Goal: Information Seeking & Learning: Understand process/instructions

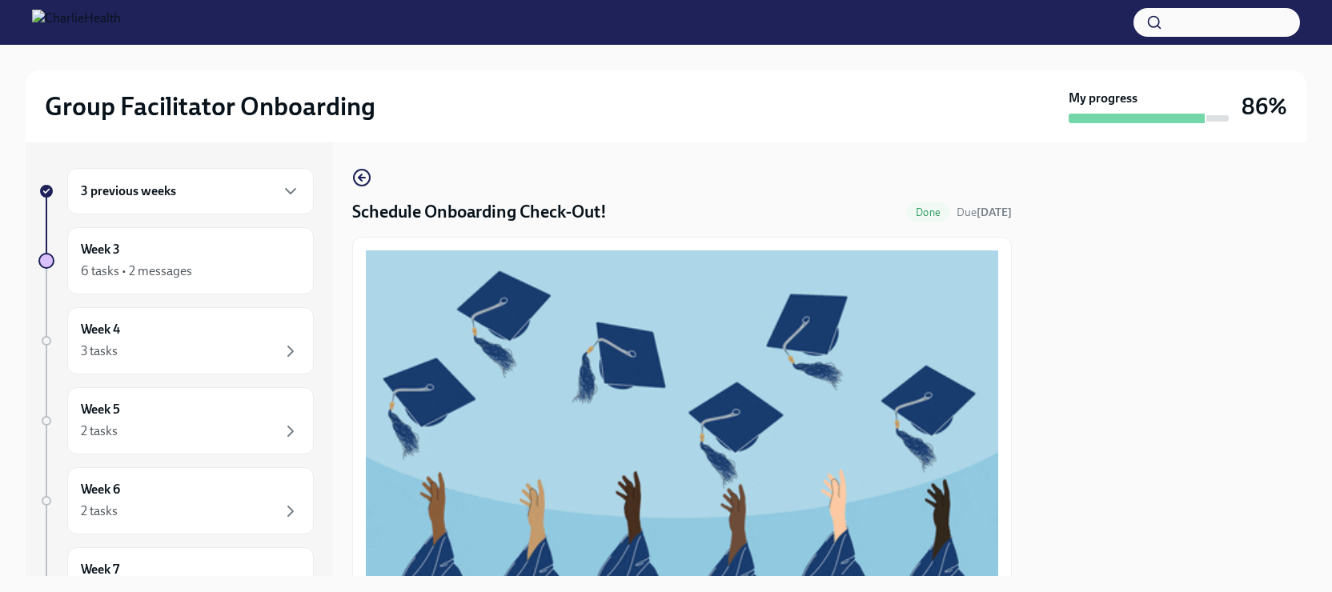
click at [207, 191] on div "3 previous weeks" at bounding box center [190, 191] width 219 height 19
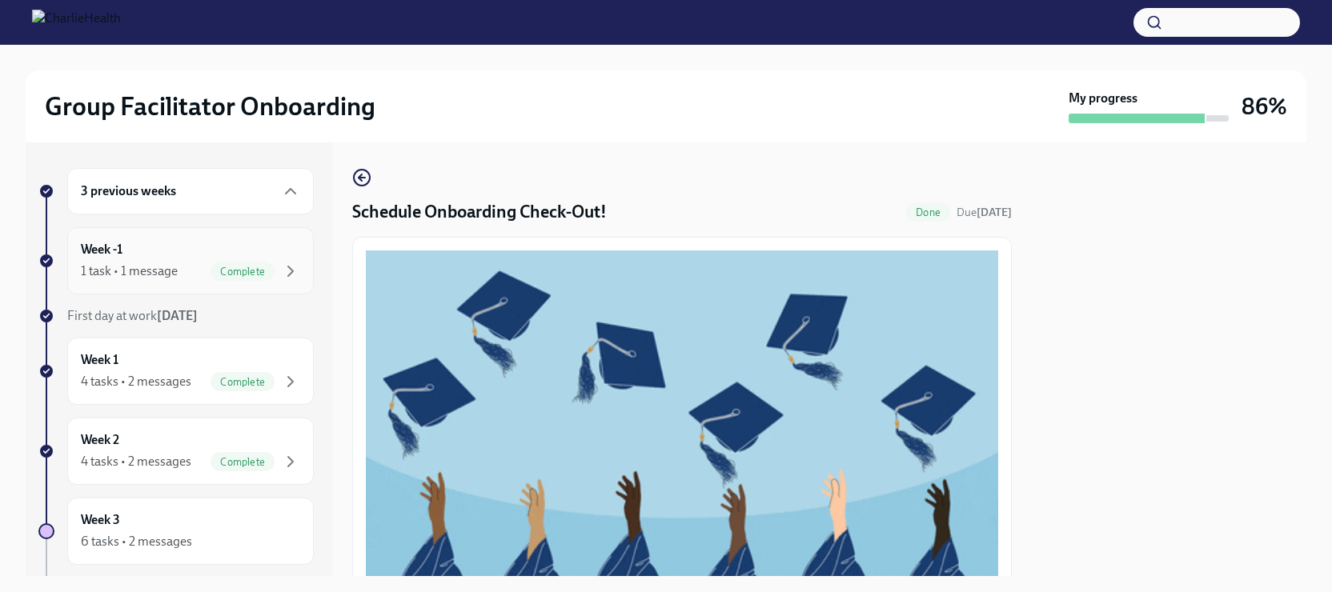
click at [188, 275] on div "1 task • 1 message Complete" at bounding box center [190, 271] width 219 height 19
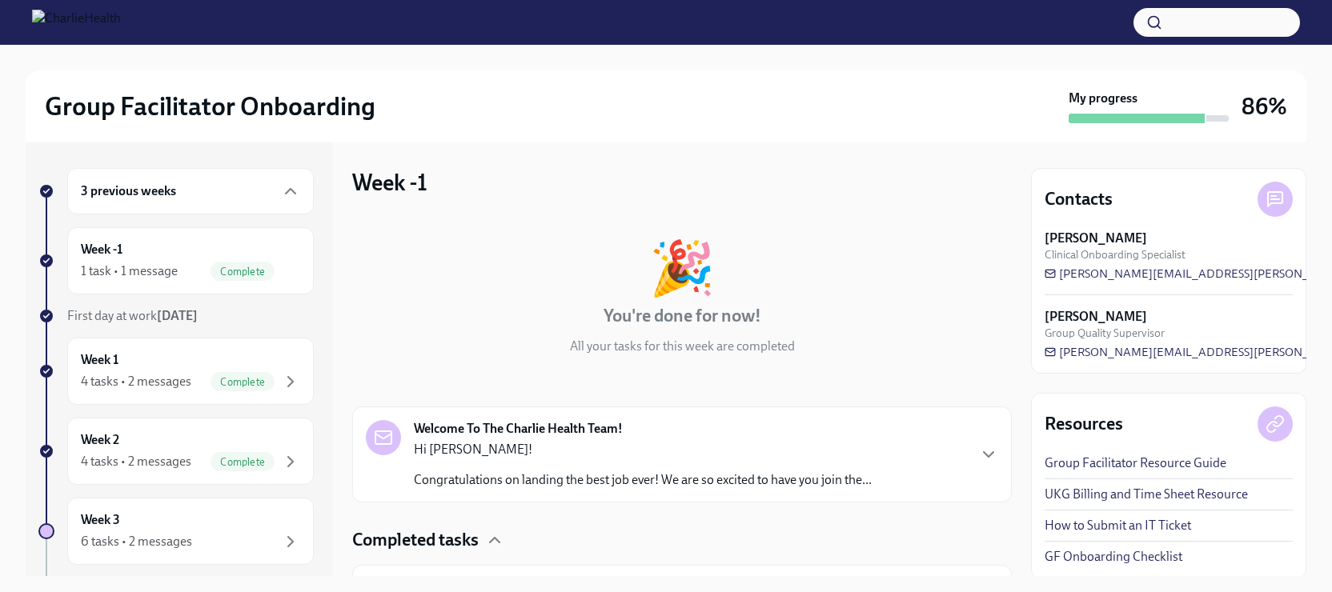
scroll to position [91, 0]
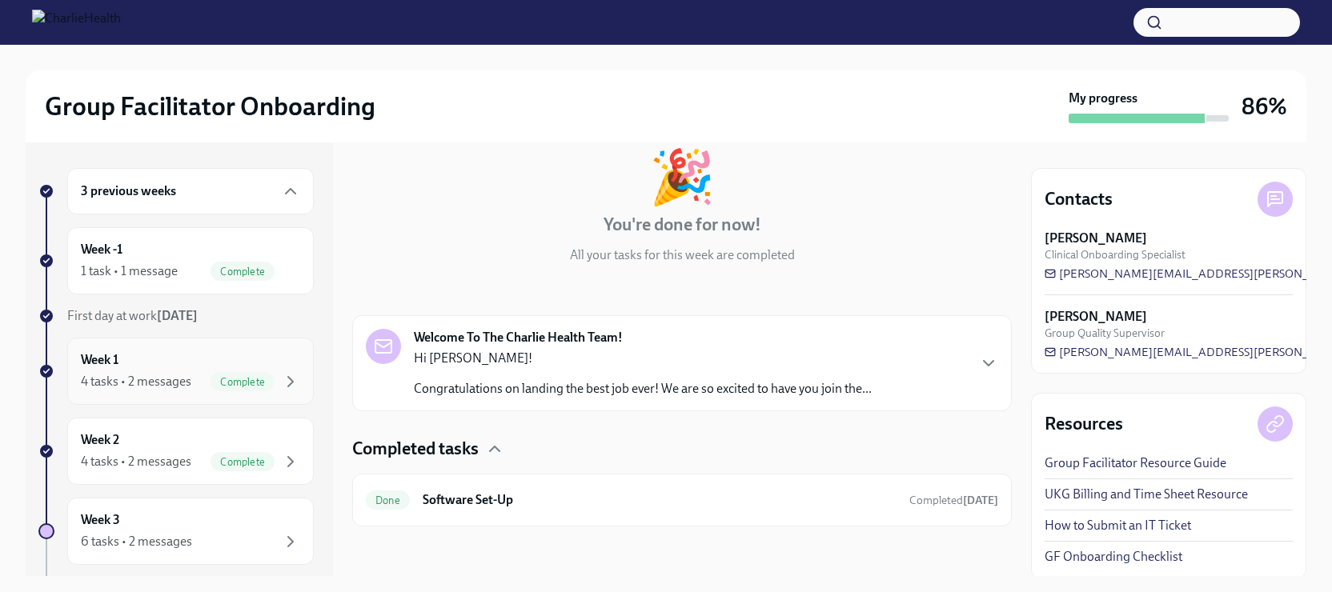
click at [161, 368] on div "Week 1 4 tasks • 2 messages Complete" at bounding box center [190, 371] width 219 height 40
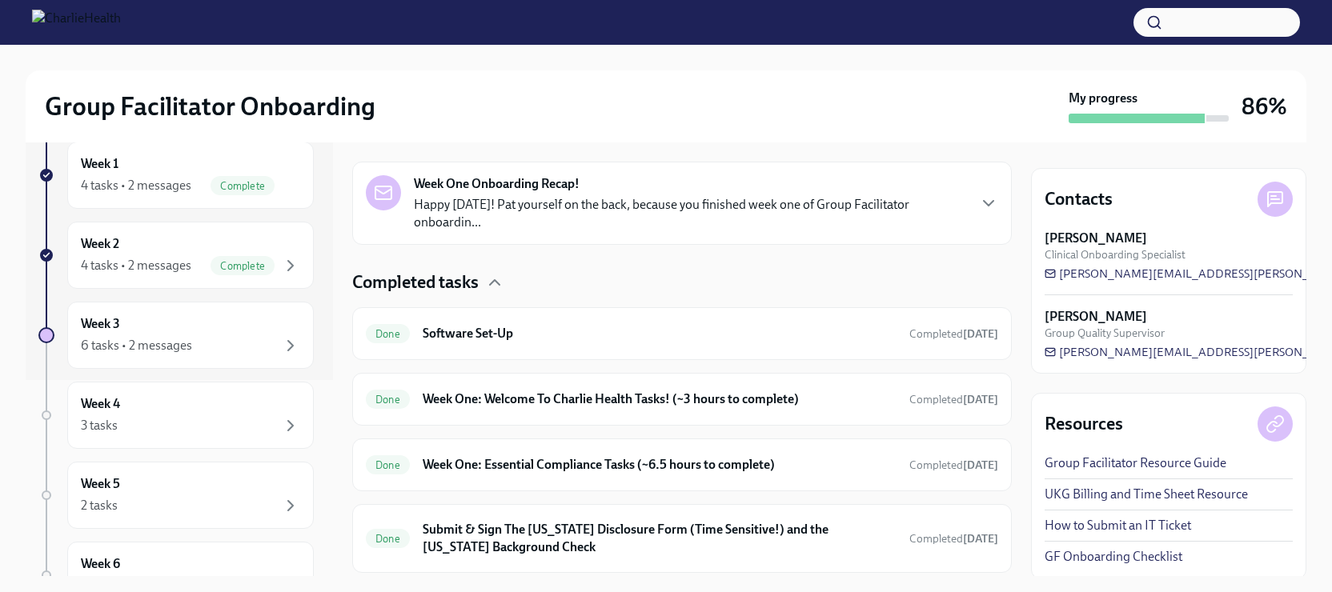
scroll to position [399, 0]
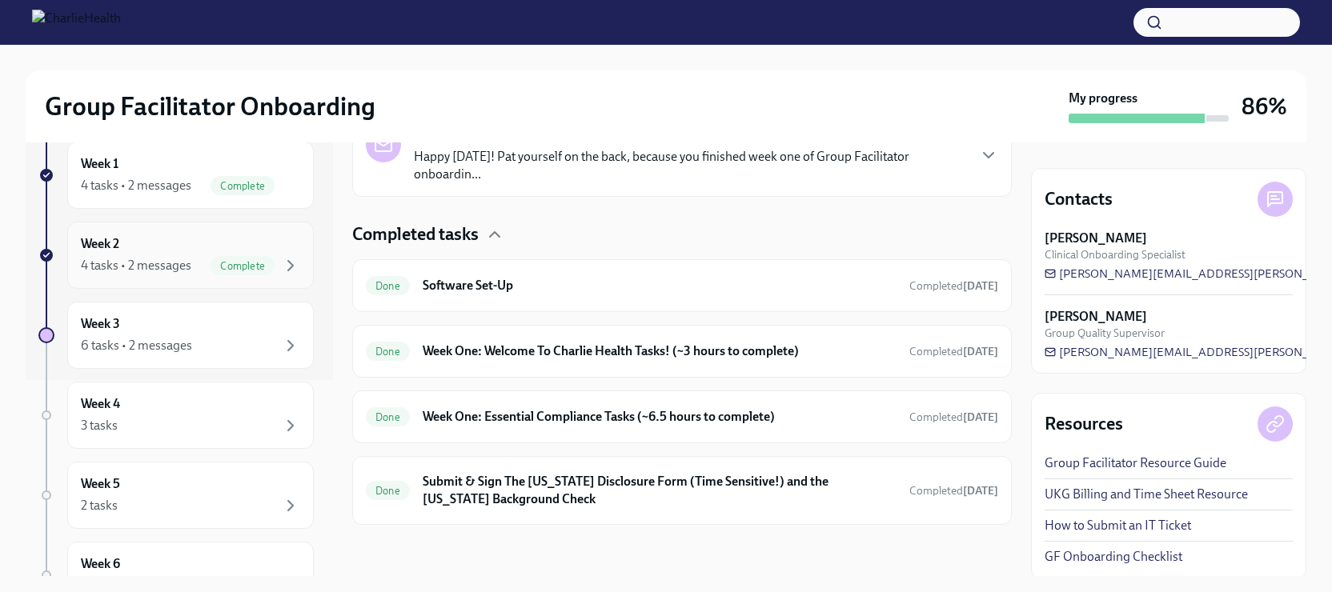
drag, startPoint x: 560, startPoint y: 425, endPoint x: 173, endPoint y: 255, distance: 422.5
click at [173, 255] on div "Week 2 4 tasks • 2 messages Complete" at bounding box center [190, 255] width 219 height 40
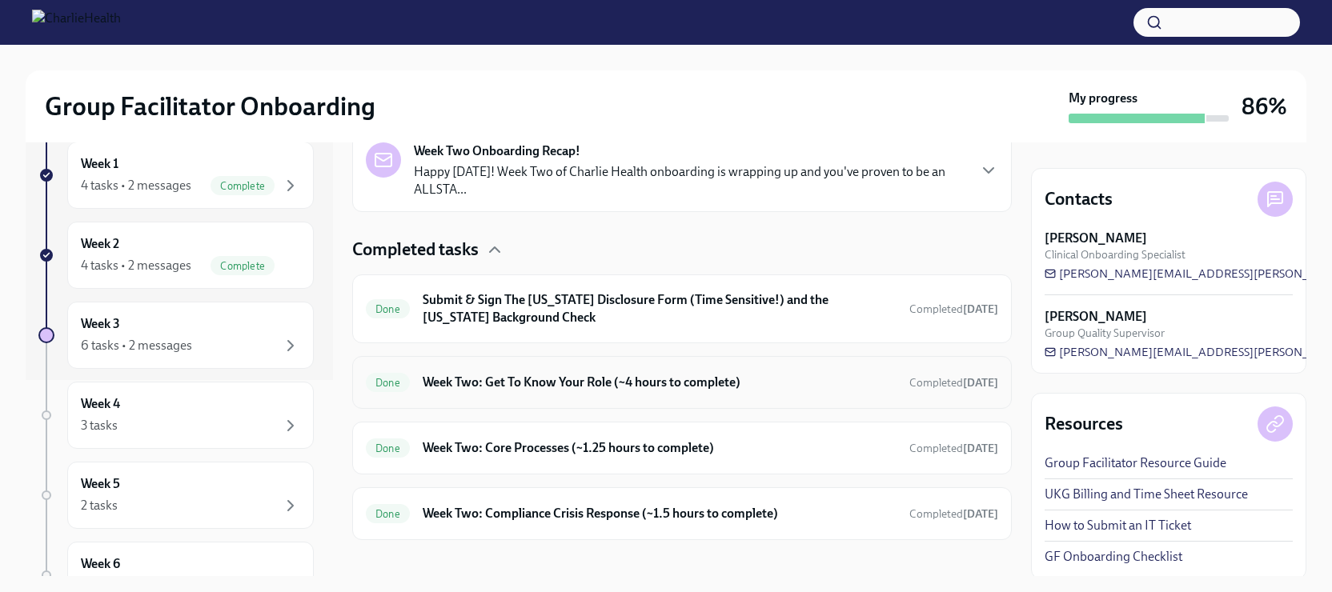
scroll to position [412, 0]
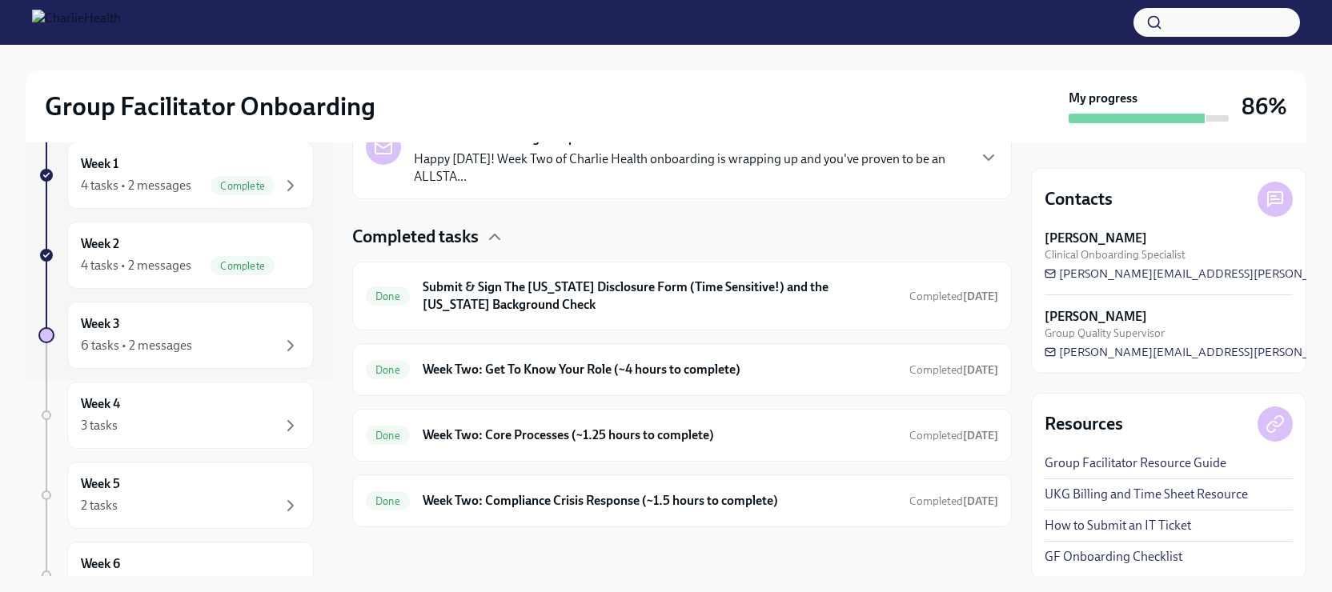
click at [1174, 25] on button "button" at bounding box center [1216, 22] width 166 height 29
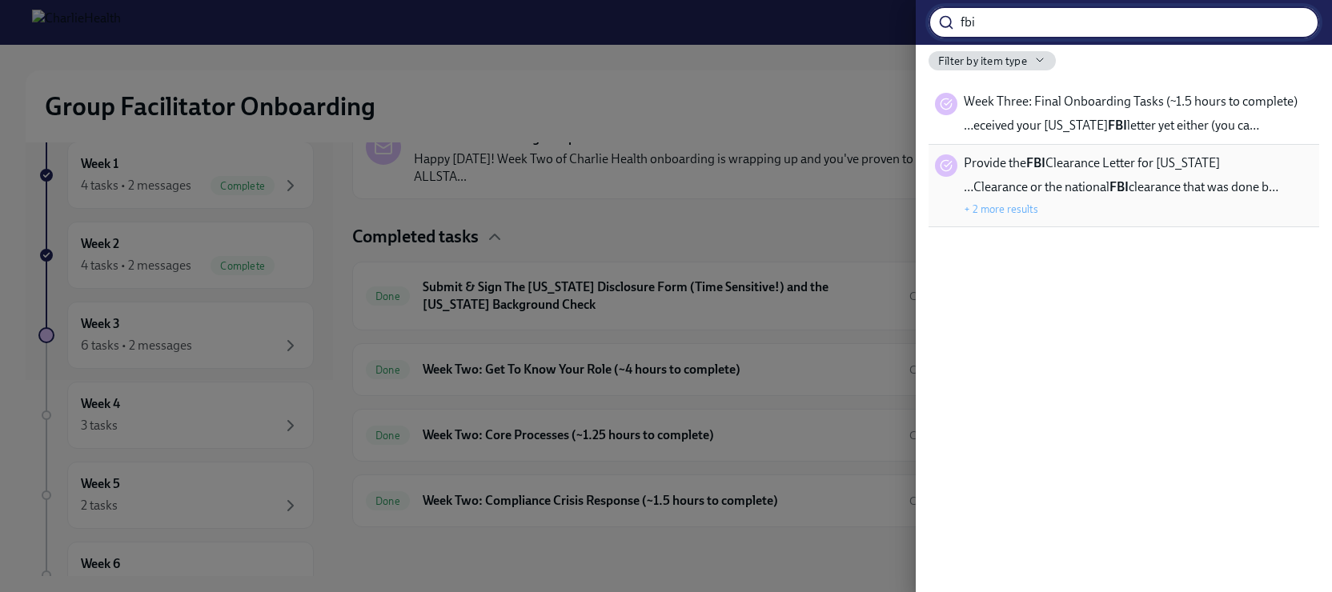
type input "fbi"
click at [998, 211] on button "+ 2 more results" at bounding box center [1001, 209] width 74 height 13
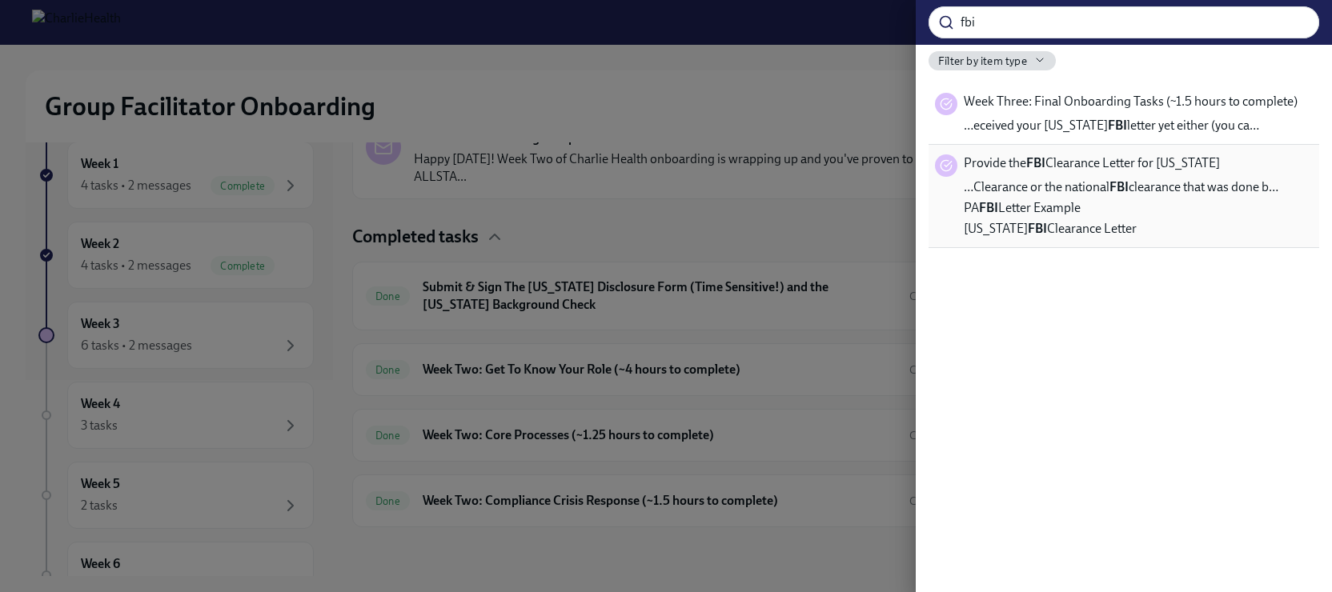
click at [1091, 193] on span "…Clearance or the national FBI clearance that was done b…" at bounding box center [1121, 188] width 315 height 18
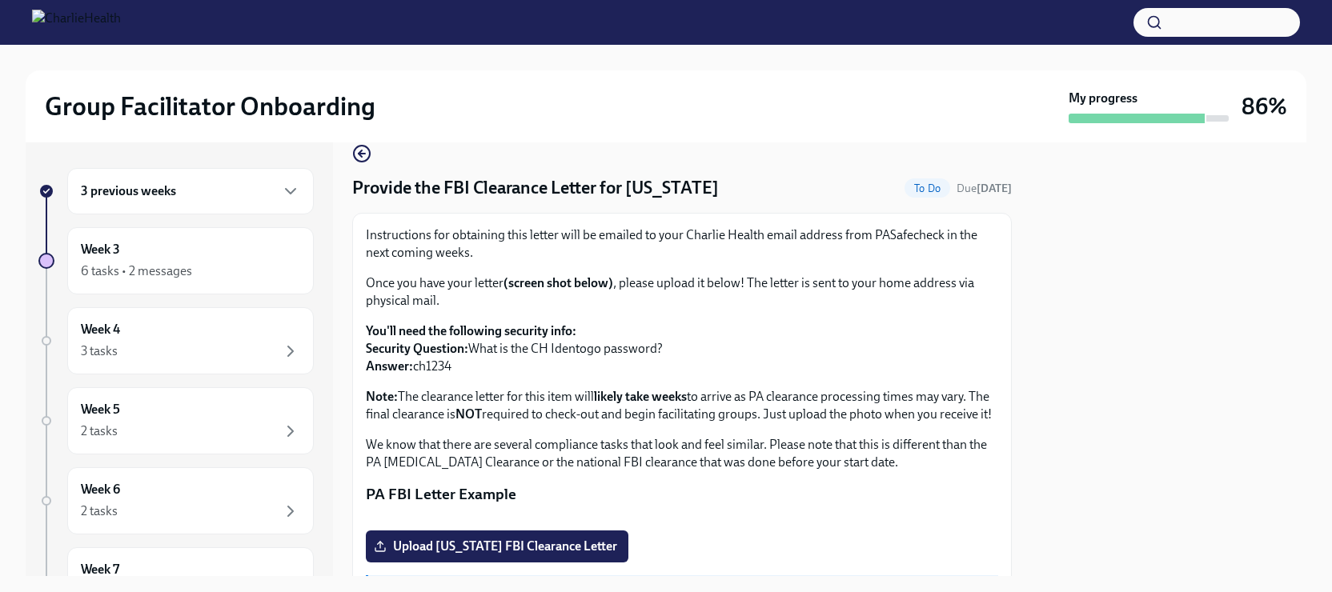
scroll to position [19, 0]
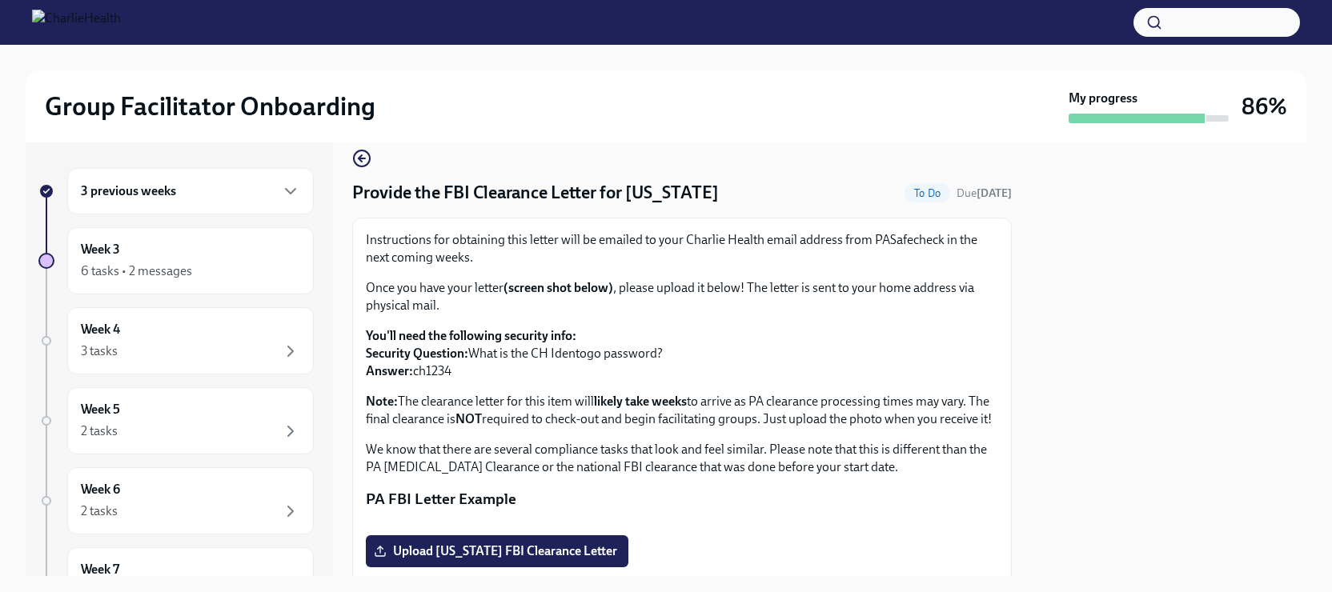
click at [679, 327] on p "You'll need the following security info: Security Question: What is the CH Iden…" at bounding box center [682, 353] width 632 height 53
